Goal: Information Seeking & Learning: Check status

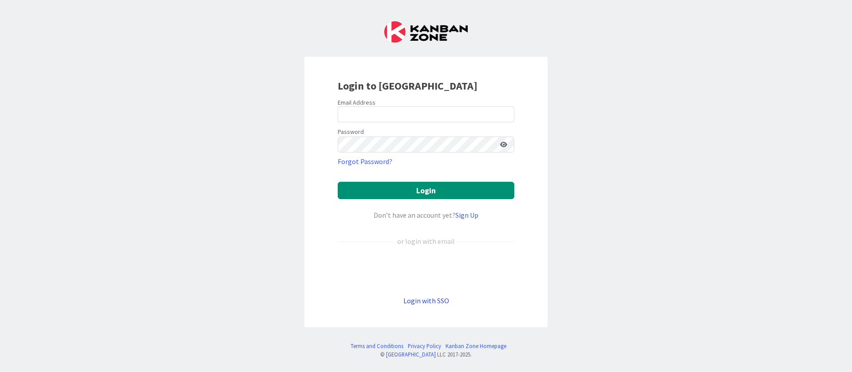
click at [423, 305] on link "Login with SSO" at bounding box center [427, 301] width 46 height 9
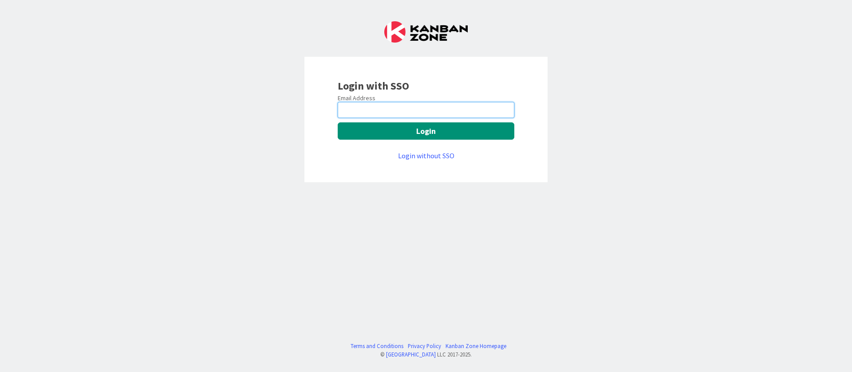
click at [398, 113] on input "email" at bounding box center [426, 110] width 177 height 16
type input "[PERSON_NAME][EMAIL_ADDRESS][DOMAIN_NAME]"
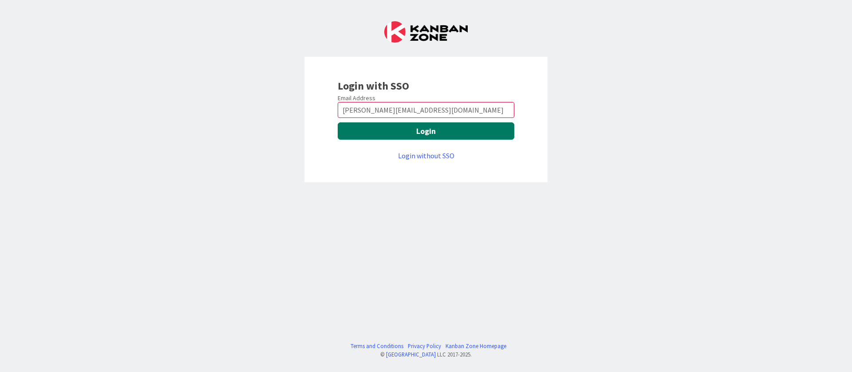
click at [423, 131] on button "Login" at bounding box center [426, 131] width 177 height 17
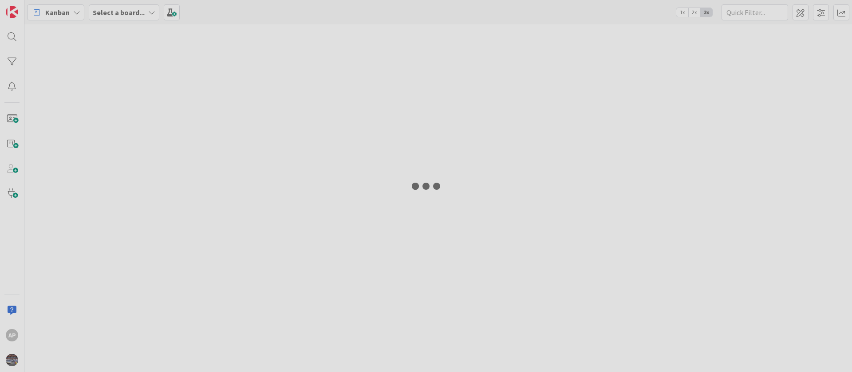
type input "1893"
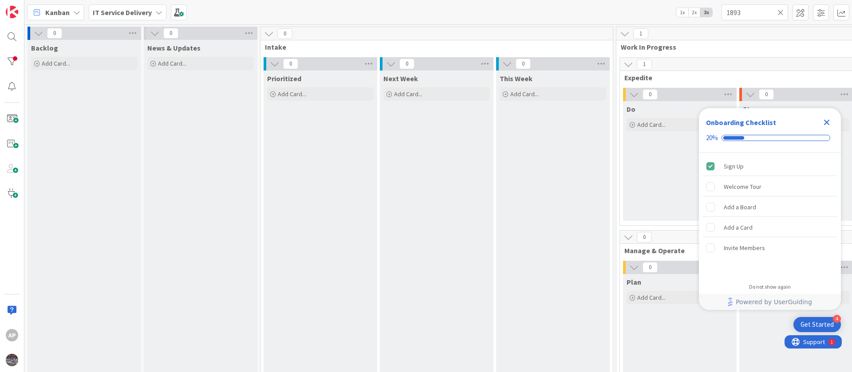
click at [827, 123] on icon "Close Checklist" at bounding box center [827, 122] width 11 height 11
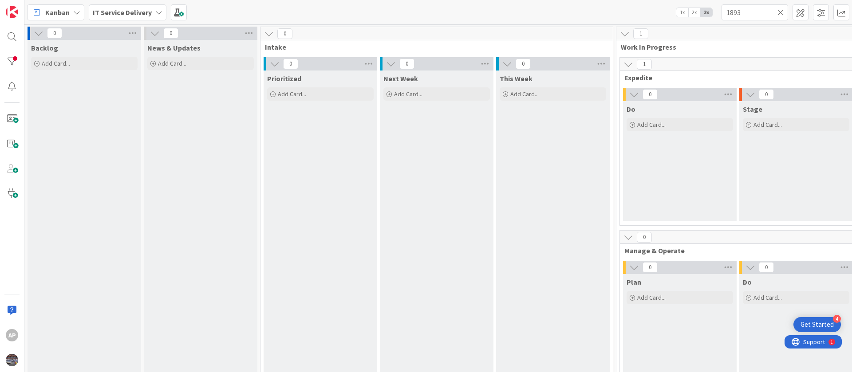
click at [779, 15] on icon at bounding box center [781, 12] width 6 height 8
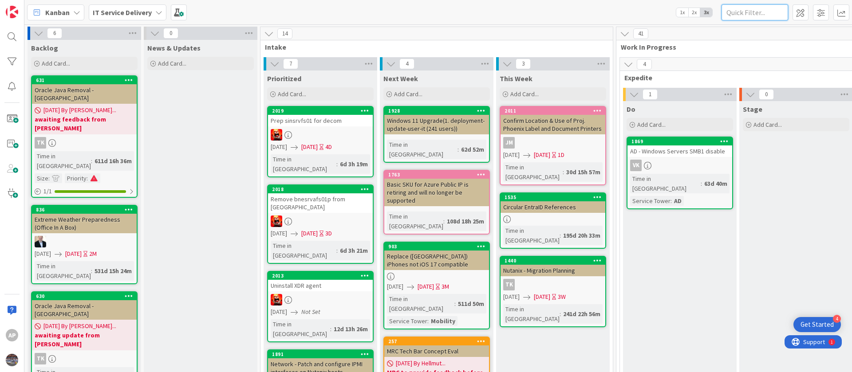
click at [746, 14] on input "text" at bounding box center [755, 12] width 67 height 16
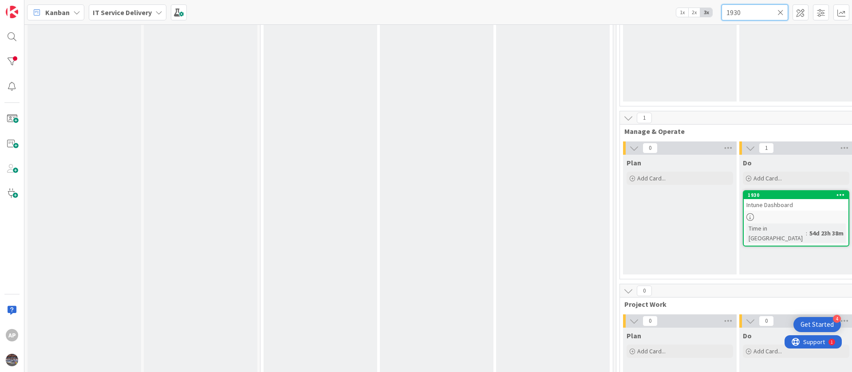
scroll to position [133, 0]
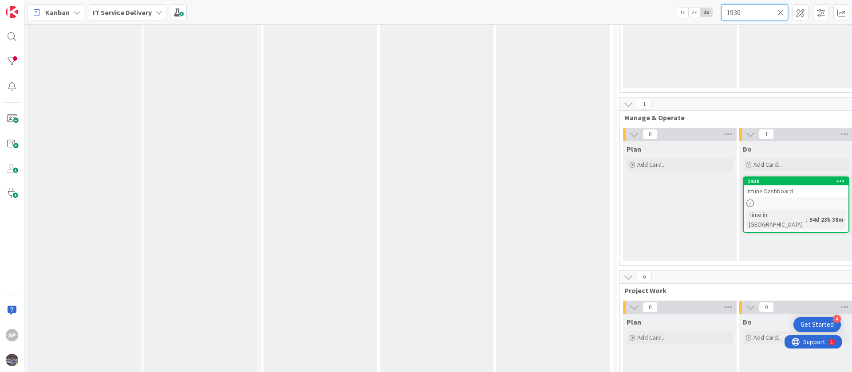
type input "1930"
click at [791, 207] on div at bounding box center [796, 204] width 105 height 8
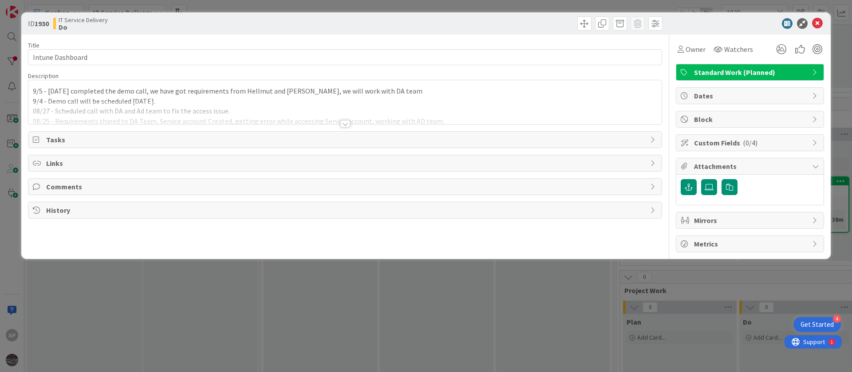
click at [346, 123] on div at bounding box center [346, 123] width 10 height 7
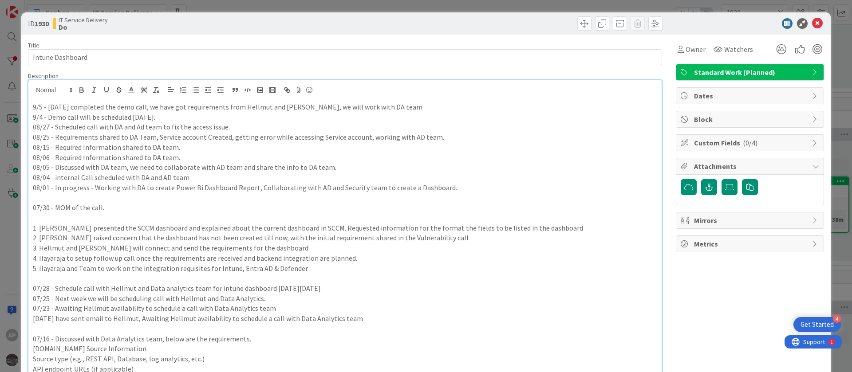
click at [47, 107] on p "9/5 - yesterday completed the demo call, we have got requirements from Hellmut …" at bounding box center [345, 107] width 625 height 10
click at [83, 107] on p "9/5 - We have yesterday completed the demo call, we have got requirements from …" at bounding box center [345, 107] width 625 height 10
click at [145, 107] on p "9/5 - We have completed the demo call, we have got requirements from Hellmut an…" at bounding box center [345, 107] width 625 height 10
click at [420, 105] on p "9/5 - We have completed the demo call yesterday, we have got requirements from …" at bounding box center [345, 107] width 625 height 10
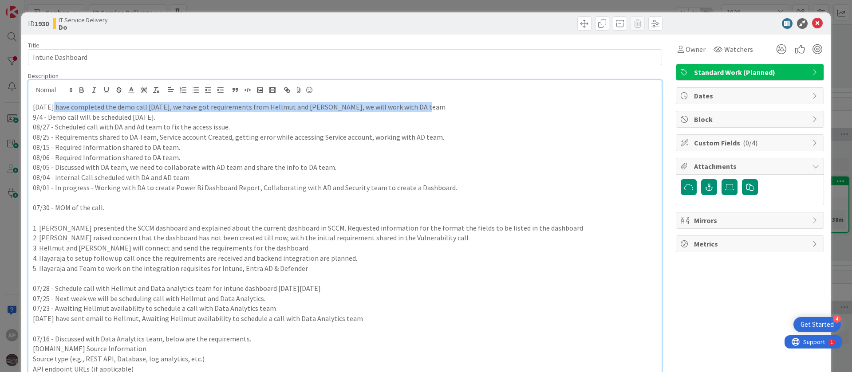
drag, startPoint x: 48, startPoint y: 108, endPoint x: 411, endPoint y: 110, distance: 363.2
click at [411, 110] on p "9/5 - We have completed the demo call yesterday, we have got requirements from …" at bounding box center [345, 107] width 625 height 10
copy p "We have completed the demo call yesterday, we have got requirements from Hellmu…"
click at [205, 107] on p "9/5 - We have completed the demo call yesterday, we have got requirements from …" at bounding box center [345, 107] width 625 height 10
drag, startPoint x: 396, startPoint y: 109, endPoint x: 50, endPoint y: 99, distance: 346.4
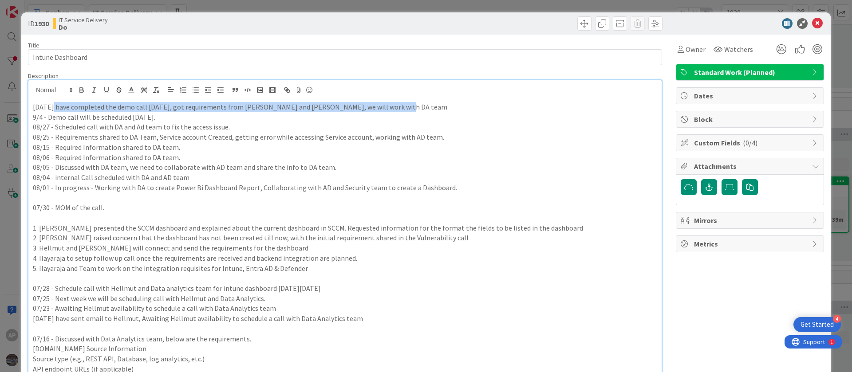
click at [50, 99] on div "AP Adharsh Polarparajendran just joined 9/5 - We have completed the demo call y…" at bounding box center [345, 302] width 634 height 444
copy p "We have completed the demo call yesterday, got requirements from Hellmut and Vl…"
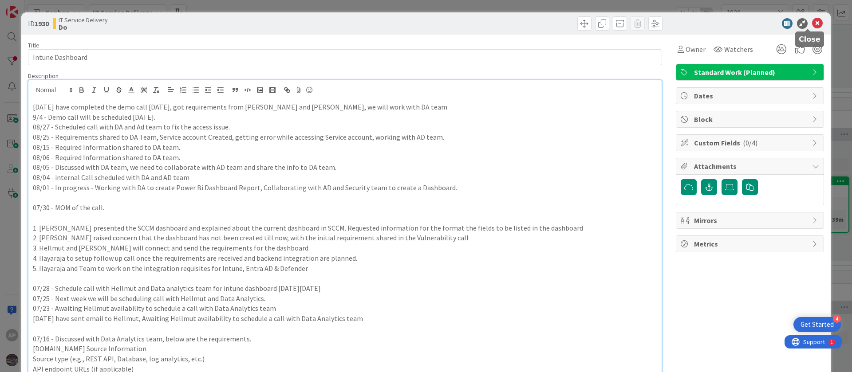
click at [812, 24] on icon at bounding box center [817, 23] width 11 height 11
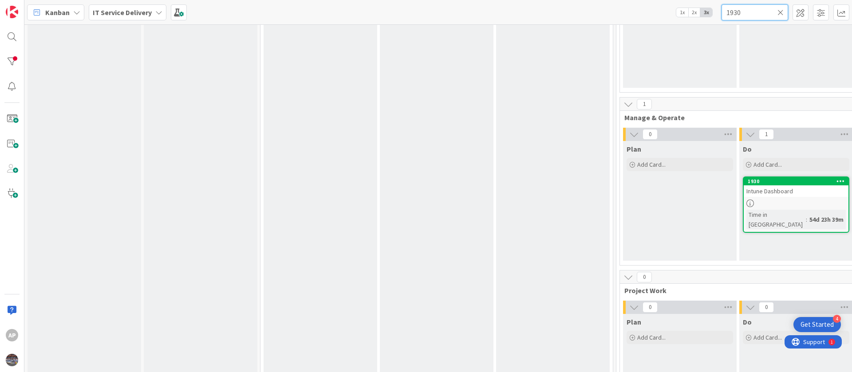
click at [757, 13] on input "1930" at bounding box center [755, 12] width 67 height 16
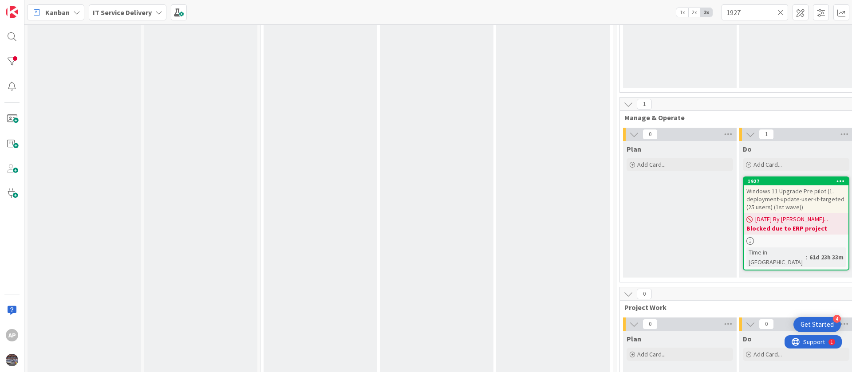
click at [812, 197] on span "Windows 11 Upgrade Pre pilot (1. deployment-update-user-it-targeted (25 users) …" at bounding box center [796, 199] width 98 height 24
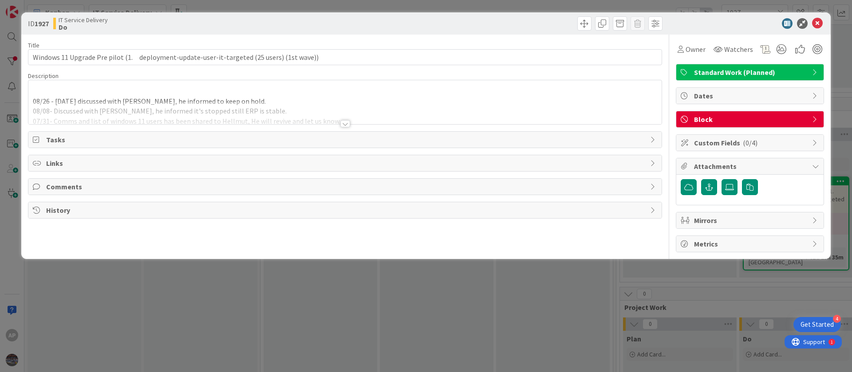
click at [152, 105] on div at bounding box center [345, 113] width 634 height 23
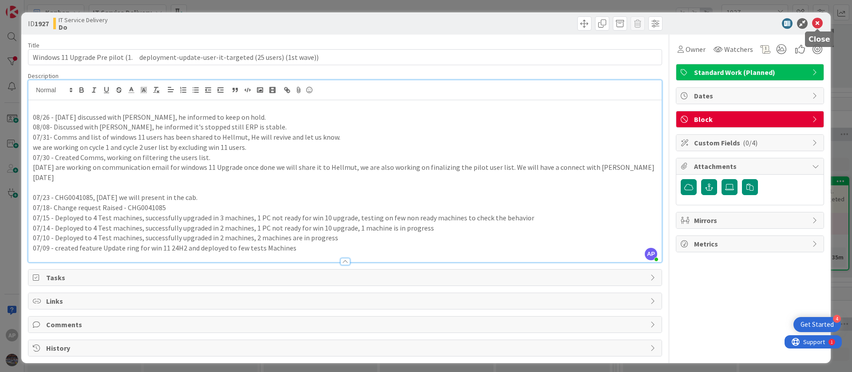
click at [820, 26] on icon at bounding box center [817, 23] width 11 height 11
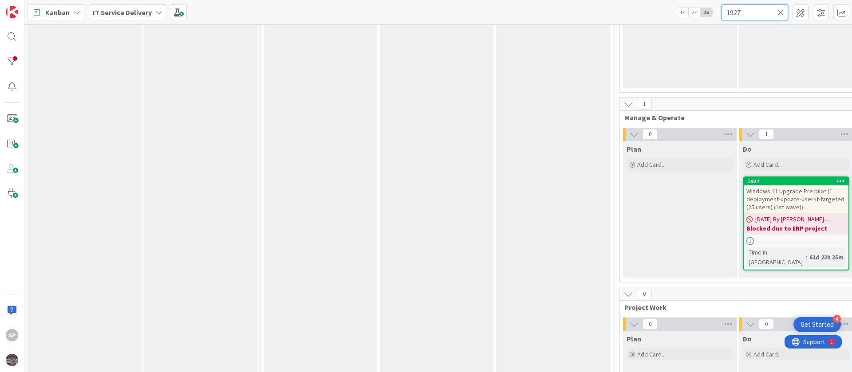
click at [742, 14] on input "1927" at bounding box center [755, 12] width 67 height 16
type input "1930"
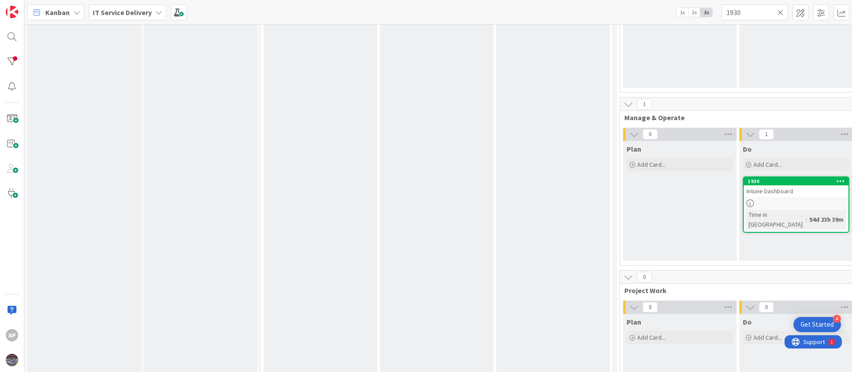
click at [779, 194] on span "Intune Dashboard" at bounding box center [770, 191] width 47 height 8
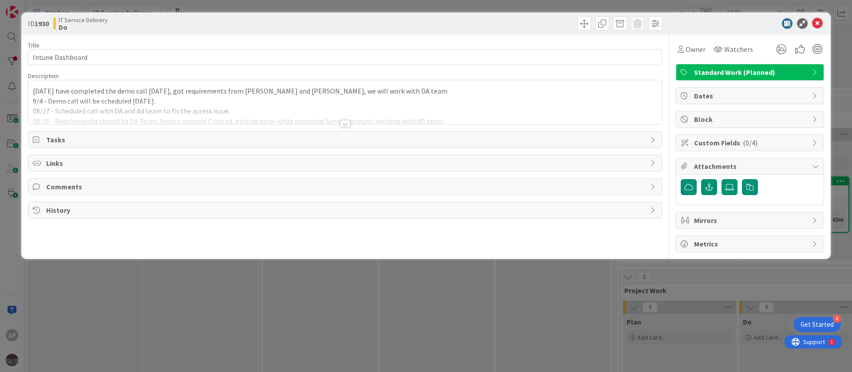
click at [80, 92] on div "9/5 - We have completed the demo call yesterday, got requirements from Hellmut …" at bounding box center [345, 102] width 634 height 44
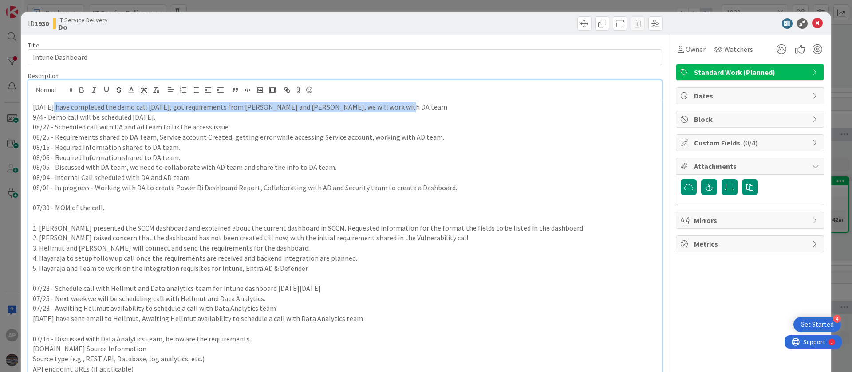
drag, startPoint x: 50, startPoint y: 108, endPoint x: 383, endPoint y: 107, distance: 333.0
click at [383, 107] on p "9/5 - We have completed the demo call yesterday, got requirements from Hellmut …" at bounding box center [345, 107] width 625 height 10
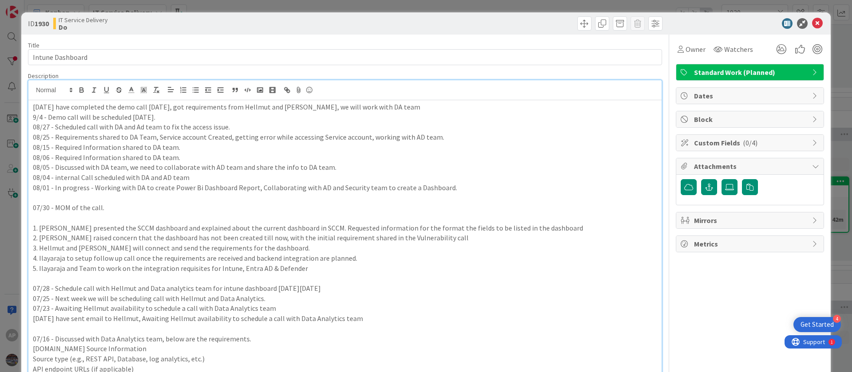
click at [199, 107] on p "9/5 - We have completed the demo call on Thursday, got requirements from Hellmu…" at bounding box center [345, 107] width 625 height 10
click at [812, 21] on icon at bounding box center [817, 23] width 11 height 11
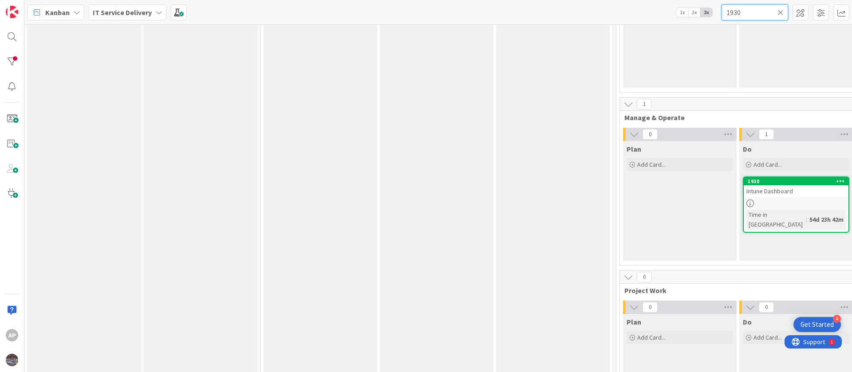
click at [755, 14] on input "1930" at bounding box center [755, 12] width 67 height 16
type input "1927"
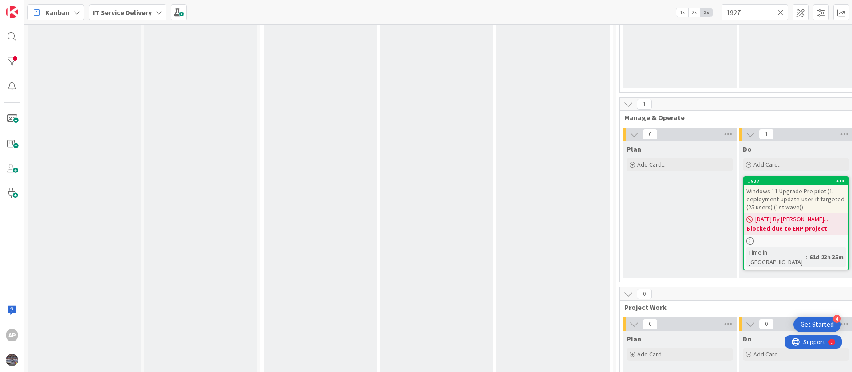
click at [797, 202] on span "Windows 11 Upgrade Pre pilot (1. deployment-update-user-it-targeted (25 users) …" at bounding box center [796, 199] width 98 height 24
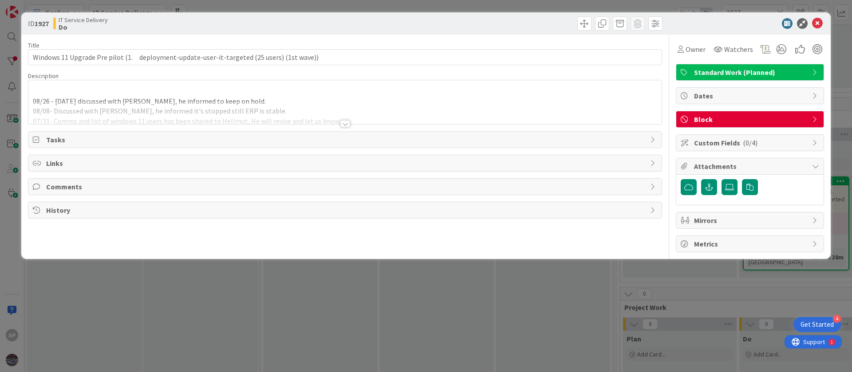
click at [153, 99] on div "08/26 - Yesterday discussed with Scott, he informed to keep on hold. 08/08- Dis…" at bounding box center [345, 102] width 634 height 44
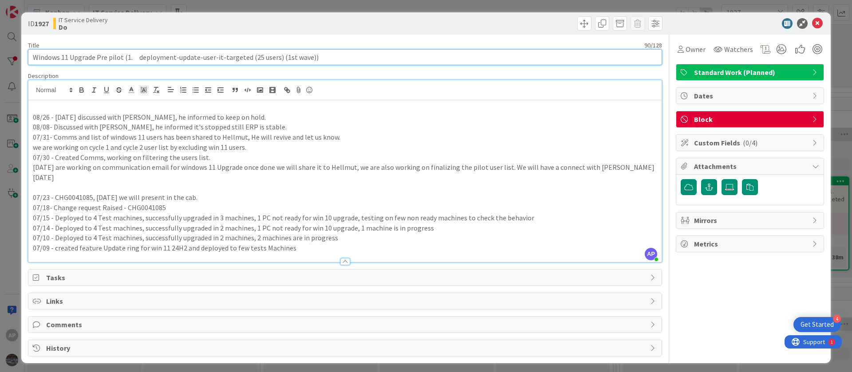
click at [175, 55] on input "Windows 11 Upgrade Pre pilot (1. deployment-update-user-it-targeted (25 users) …" at bounding box center [345, 57] width 634 height 16
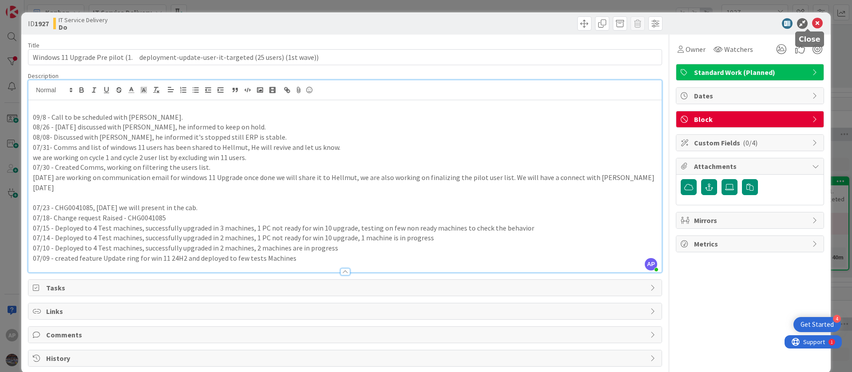
click at [812, 27] on icon at bounding box center [817, 23] width 11 height 11
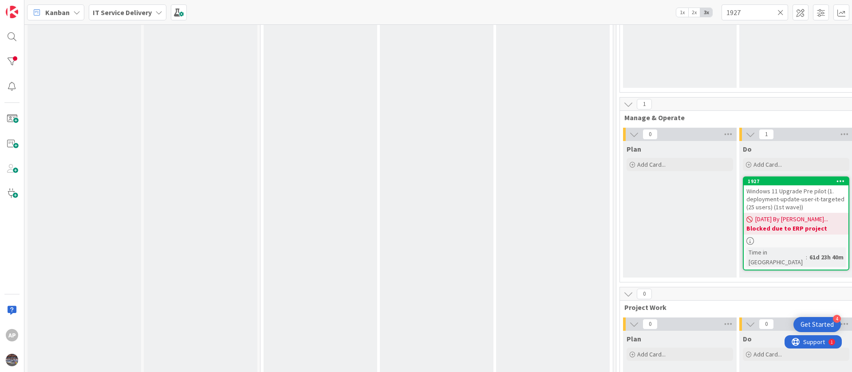
click at [785, 204] on span "Windows 11 Upgrade Pre pilot (1. deployment-update-user-it-targeted (25 users) …" at bounding box center [796, 199] width 98 height 24
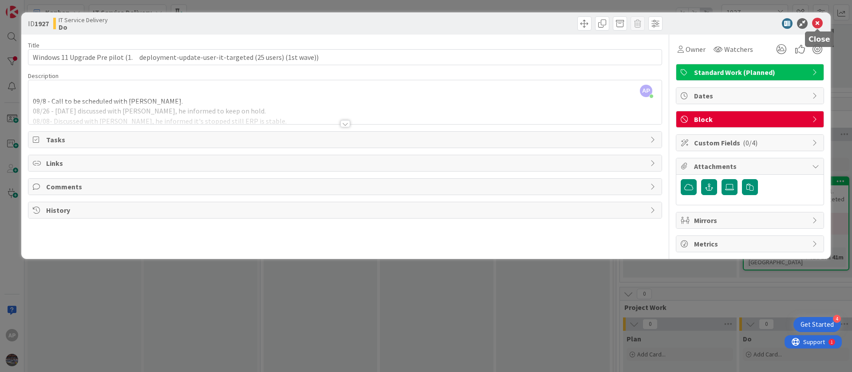
click at [819, 22] on icon at bounding box center [817, 23] width 11 height 11
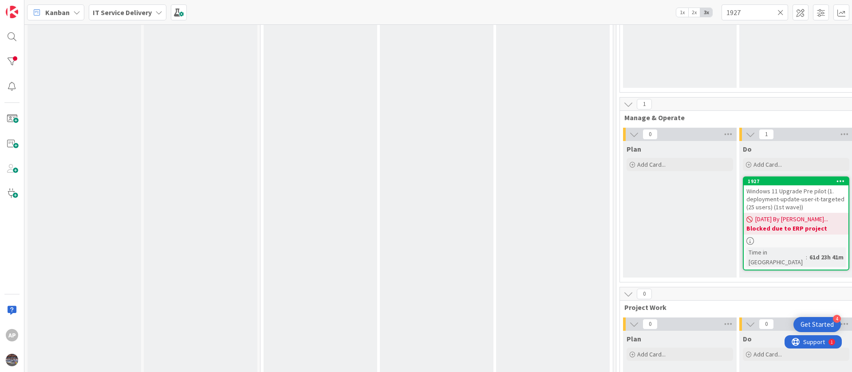
click at [776, 205] on span "Windows 11 Upgrade Pre pilot (1. deployment-update-user-it-targeted (25 users) …" at bounding box center [796, 199] width 98 height 24
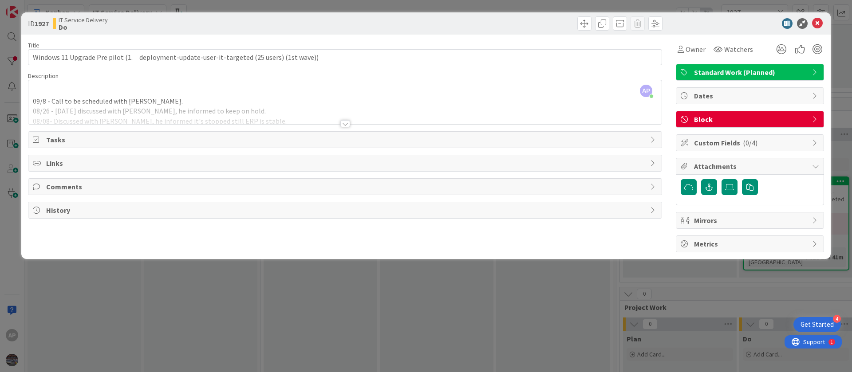
click at [171, 100] on div "09/8 - Call to be scheduled with Hellmut. 08/26 - Yesterday discussed with Scot…" at bounding box center [345, 104] width 634 height 40
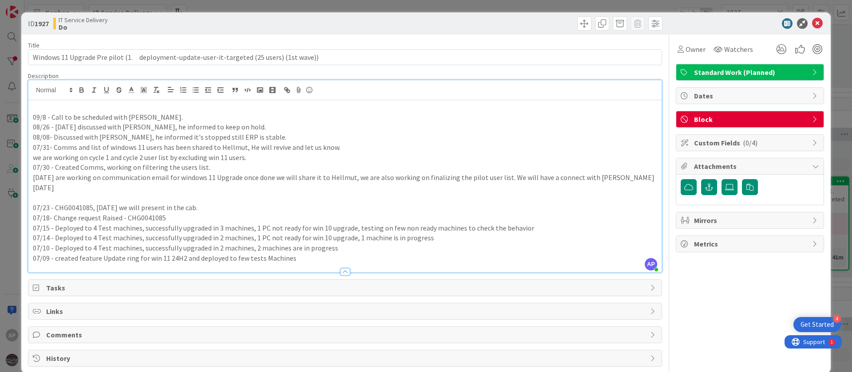
click at [53, 117] on p "09/8 - Call to be scheduled with Hellmut." at bounding box center [345, 117] width 625 height 10
click at [134, 115] on p "09/8 - We will Call to be scheduled with Hellmut." at bounding box center [345, 117] width 625 height 10
drag, startPoint x: 102, startPoint y: 117, endPoint x: 74, endPoint y: 117, distance: 27.5
click at [74, 117] on p "09/8 - We will Call to be schedula a call with Hellmut." at bounding box center [345, 117] width 625 height 10
click at [99, 118] on p "09/8 - We will schedula a call with Hellmut." at bounding box center [345, 117] width 625 height 10
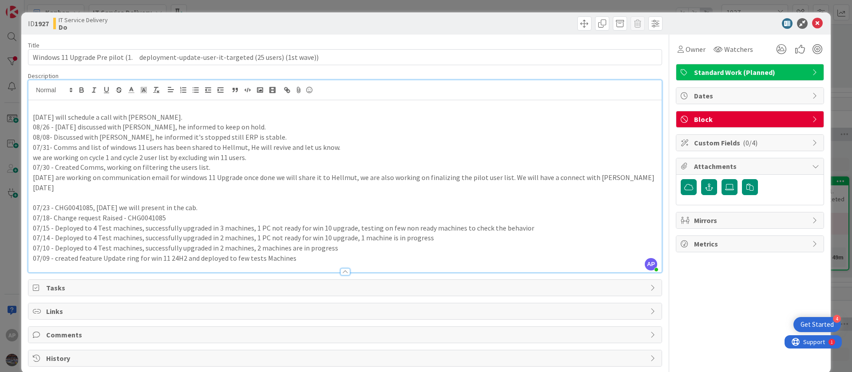
click at [168, 120] on p "09/8 - We will schedule a call with Hellmut." at bounding box center [345, 117] width 625 height 10
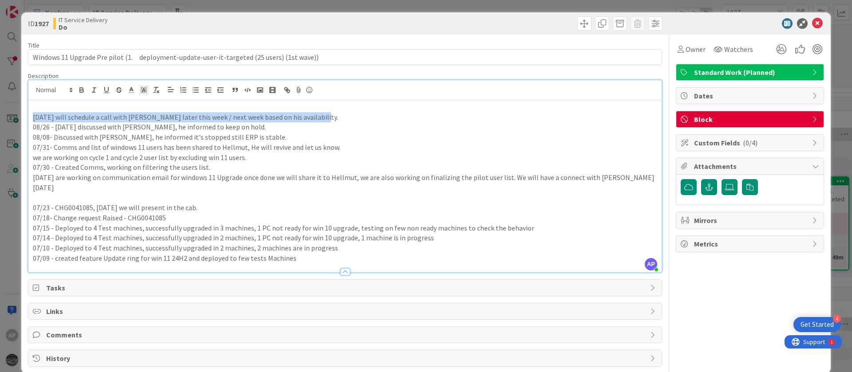
drag, startPoint x: 95, startPoint y: 122, endPoint x: 8, endPoint y: 117, distance: 87.6
click at [8, 117] on div "ID 1927 IT Service Delivery Do Title 90 / 128 Windows 11 Upgrade Pre pilot (1. …" at bounding box center [426, 186] width 852 height 372
copy p "09/8 - We will schedule a call with Hellmut later this week / next week based o…"
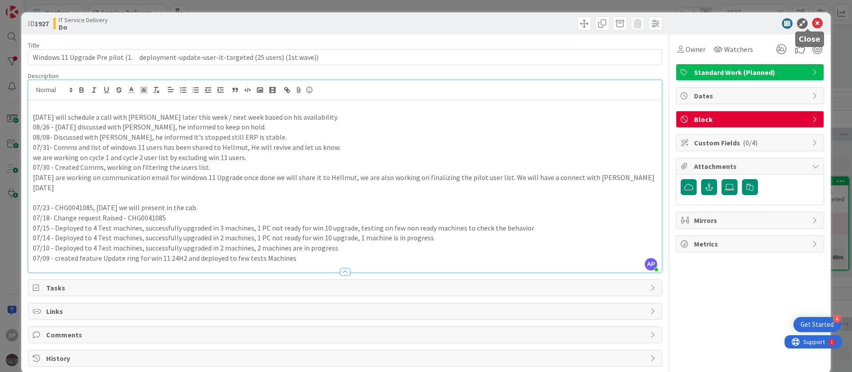
click at [812, 21] on icon at bounding box center [817, 23] width 11 height 11
